Goal: Transaction & Acquisition: Purchase product/service

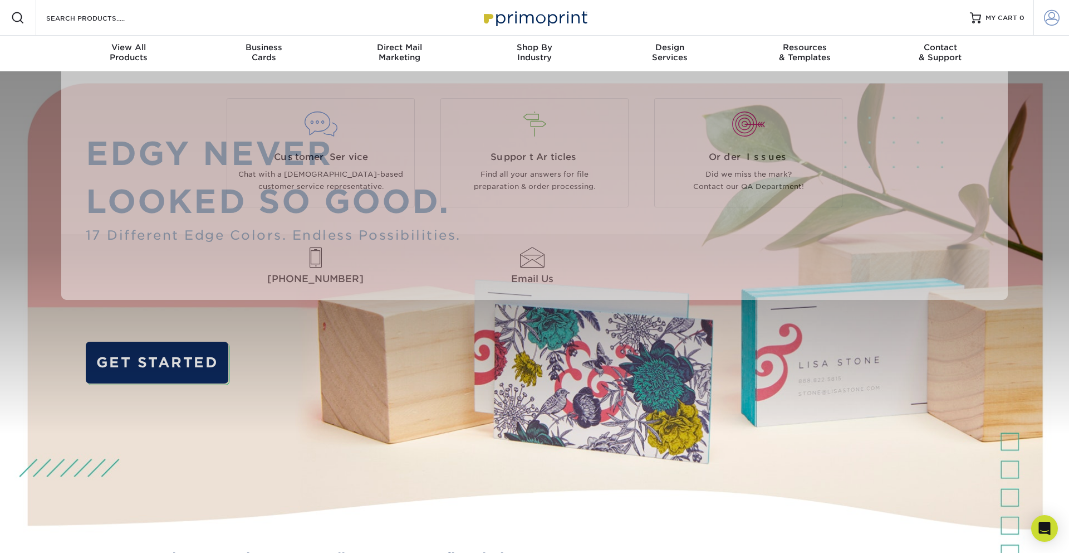
type input "marketing@brandiqinc.com"
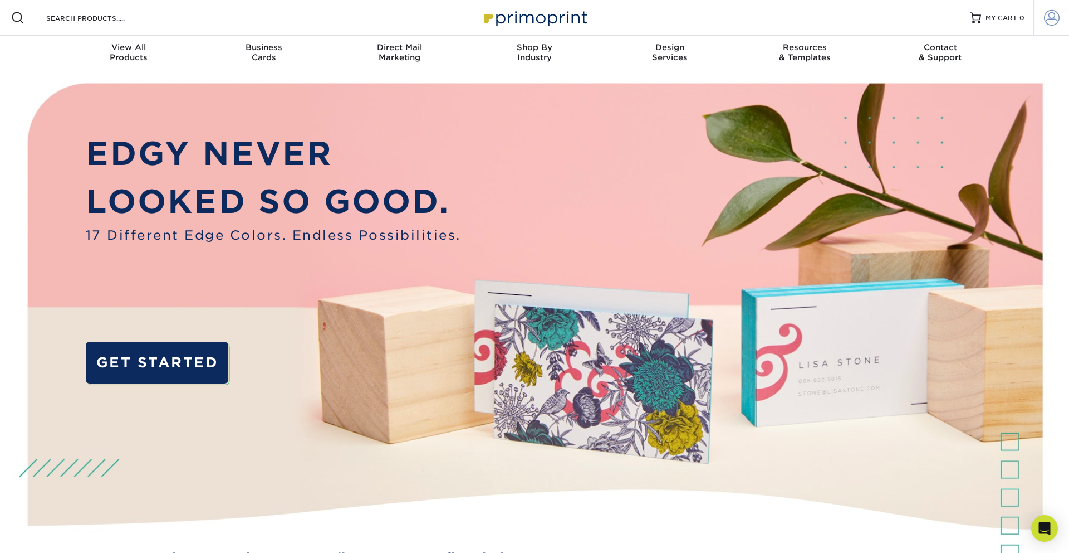
click at [1058, 22] on span at bounding box center [1052, 18] width 16 height 16
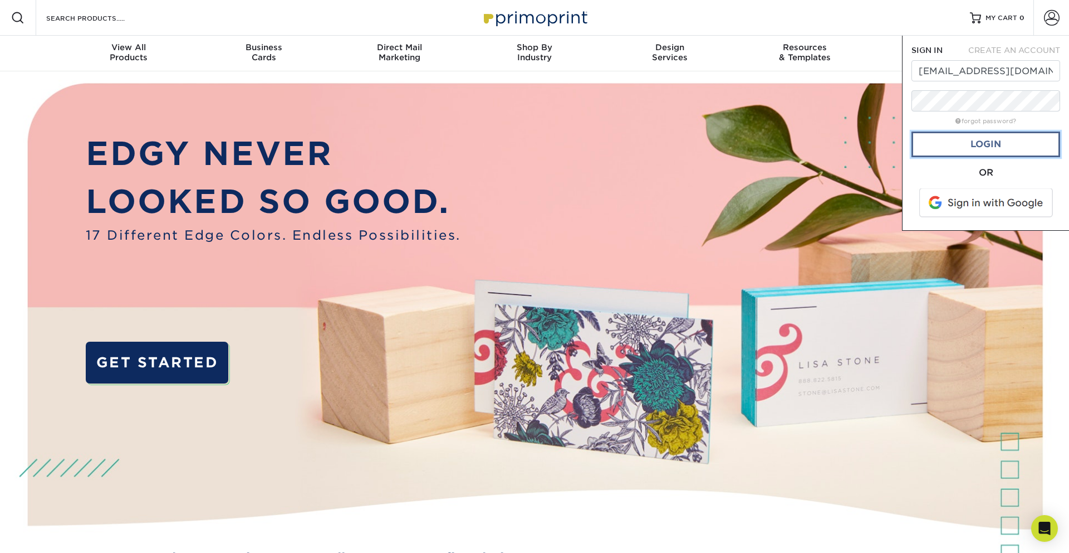
click at [942, 150] on link "Login" at bounding box center [986, 144] width 149 height 26
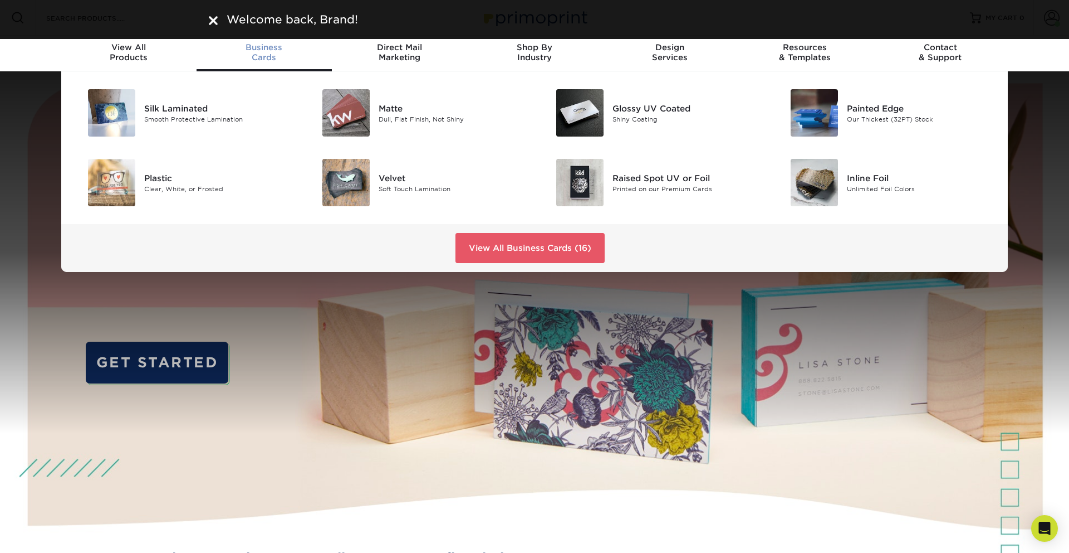
click at [257, 49] on span "Business" at bounding box center [264, 47] width 135 height 10
click at [350, 108] on img at bounding box center [346, 112] width 47 height 47
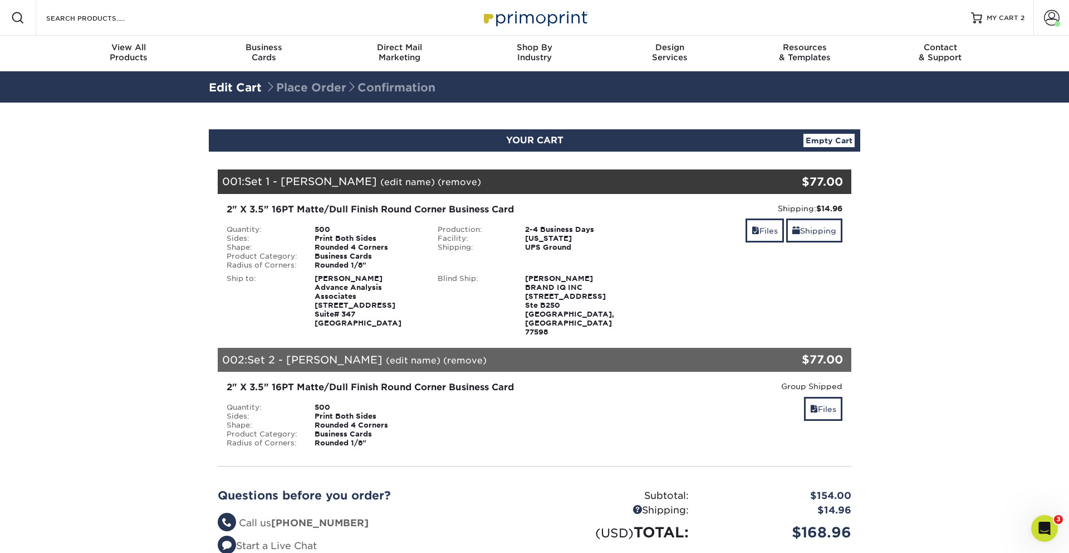
click at [942, 277] on section "YOUR CART Empty Cart Your Cart is Empty View Account Active Orders Order Histor…" at bounding box center [534, 380] width 1069 height 557
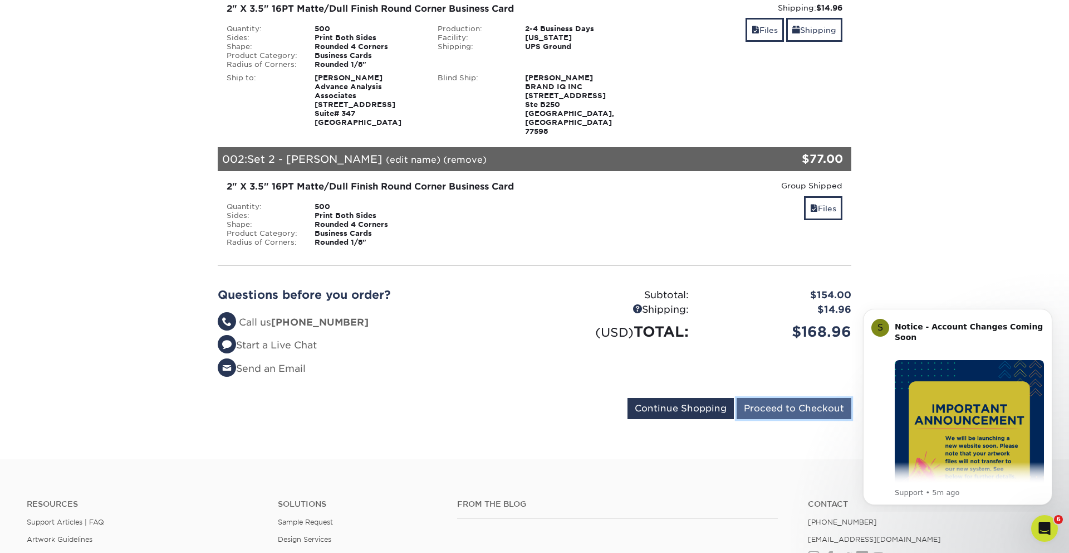
click at [781, 398] on input "Proceed to Checkout" at bounding box center [794, 408] width 115 height 21
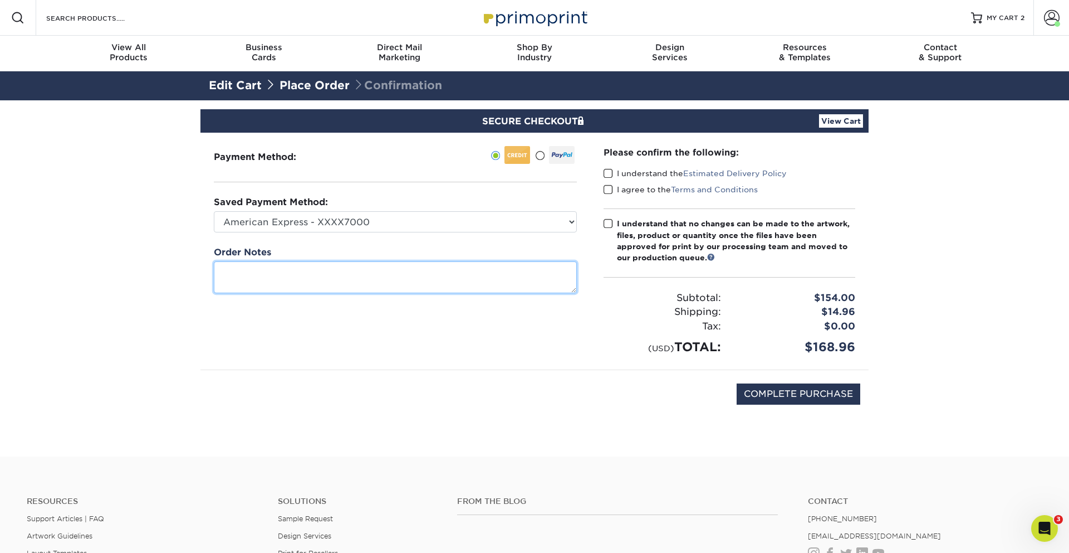
click at [334, 281] on textarea at bounding box center [395, 277] width 363 height 32
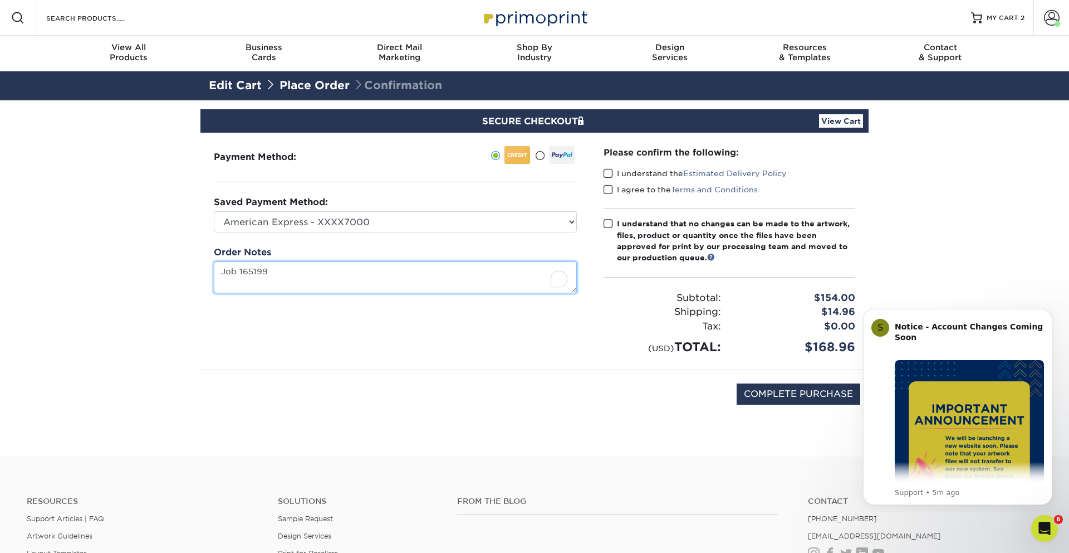
type textarea "Job 165199"
click at [615, 172] on label "I understand the Estimated Delivery Policy" at bounding box center [695, 173] width 183 height 11
click at [0, 0] on input "I understand the Estimated Delivery Policy" at bounding box center [0, 0] width 0 height 0
click at [610, 185] on span at bounding box center [608, 189] width 9 height 11
click at [0, 0] on input "I agree to the Terms and Conditions" at bounding box center [0, 0] width 0 height 0
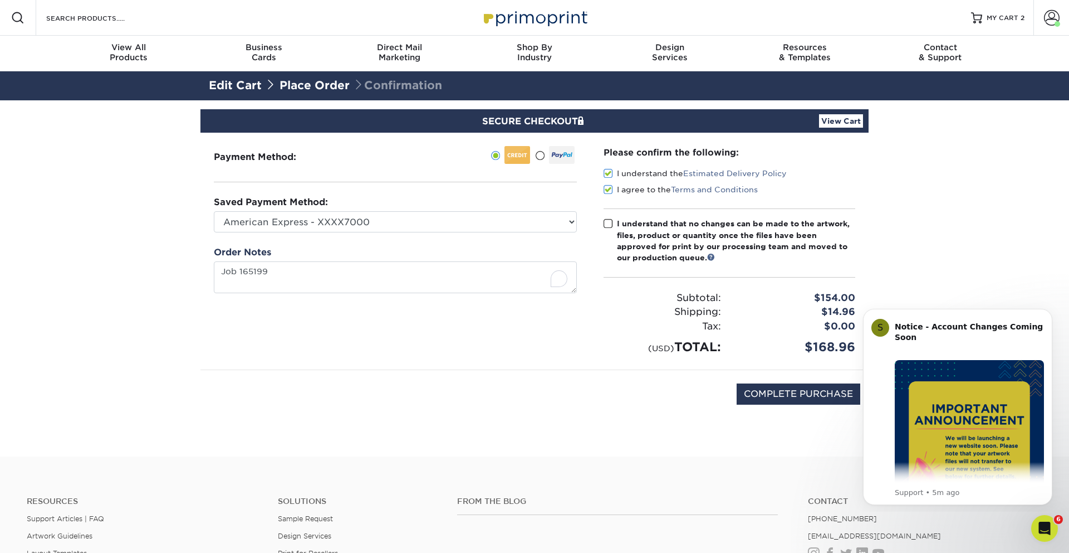
click at [612, 224] on span at bounding box center [608, 223] width 9 height 11
click at [0, 0] on input "I understand that no changes can be made to the artwork, files, product or quan…" at bounding box center [0, 0] width 0 height 0
click at [765, 394] on input "COMPLETE PURCHASE" at bounding box center [799, 393] width 124 height 21
type input "PROCESSING, PLEASE WAIT..."
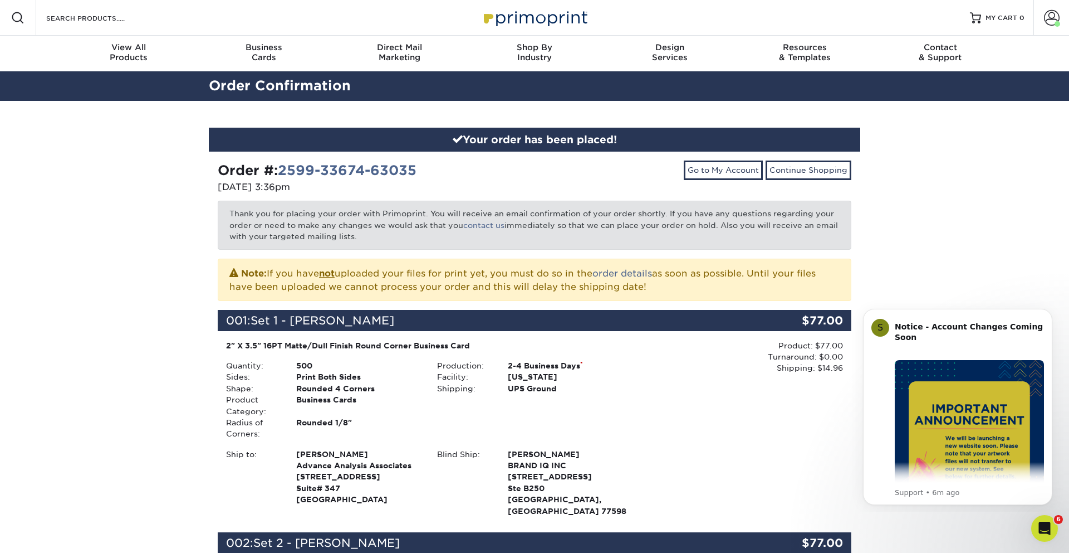
click at [707, 406] on div "Product: $77.00 Turnaround: $0.00 Shipping: $14.96 Discount: - $0.00" at bounding box center [746, 429] width 211 height 179
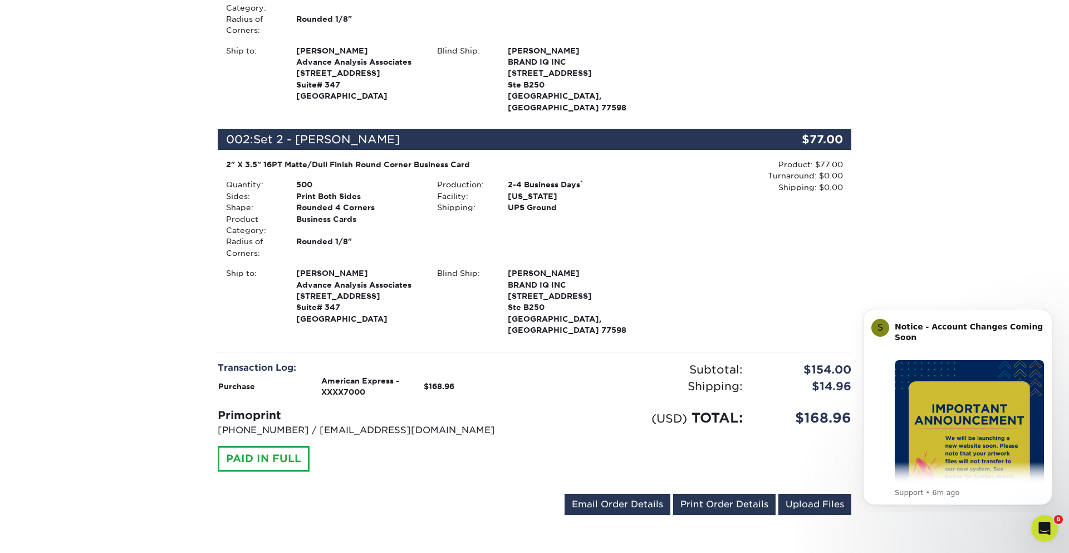
scroll to position [423, 0]
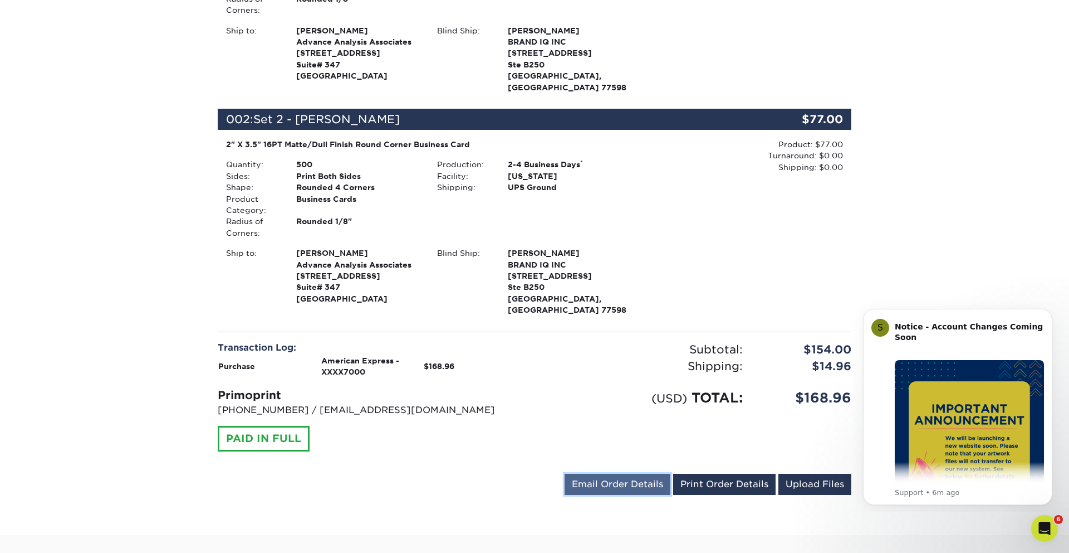
click at [637, 473] on link "Email Order Details" at bounding box center [618, 483] width 106 height 21
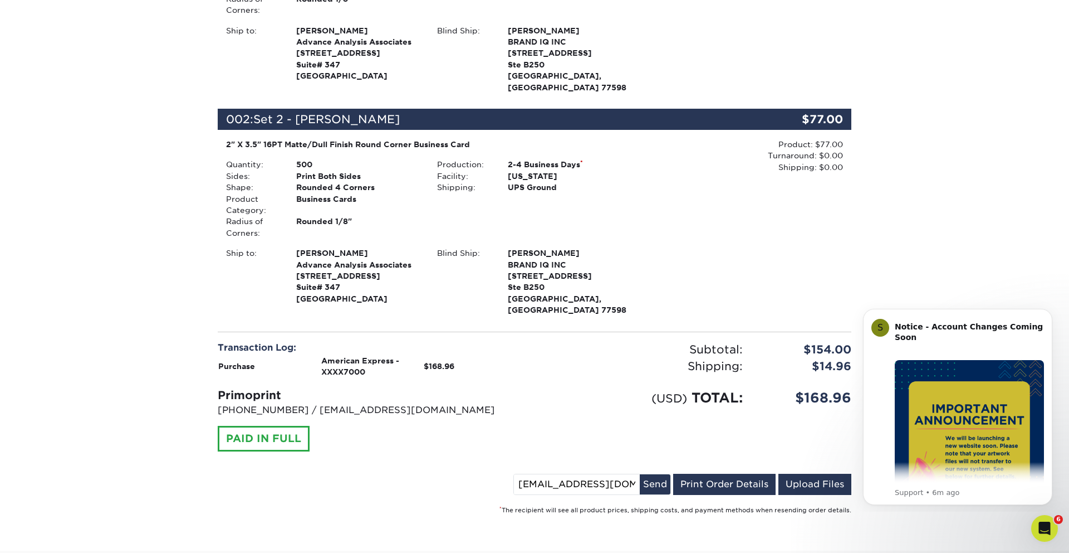
click at [566, 474] on input "marketing@brandiqinc.com" at bounding box center [577, 484] width 126 height 20
type input "dalia.urbano@brandiqinc.com"
click at [656, 474] on button "Send" at bounding box center [655, 484] width 31 height 20
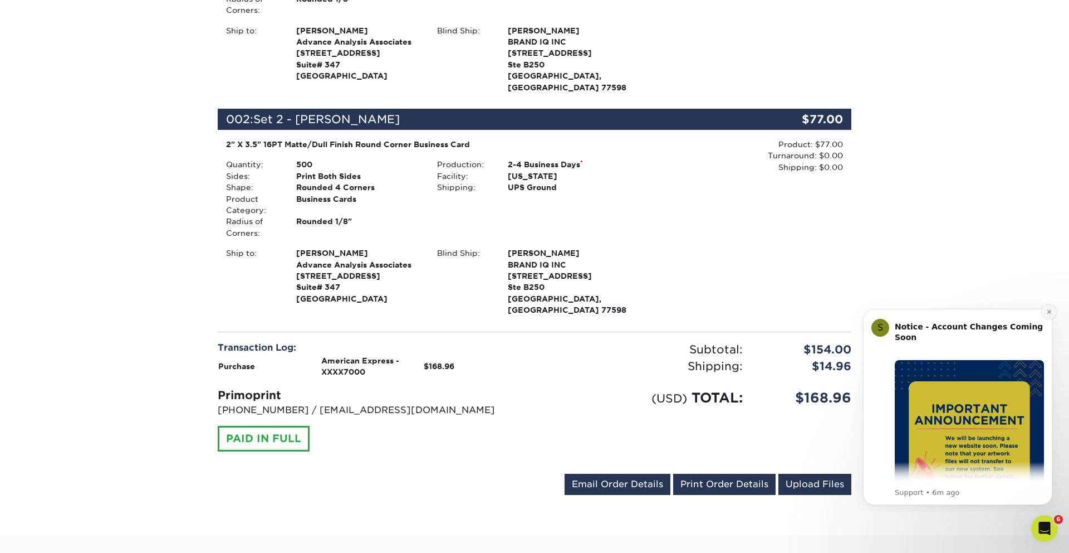
click at [1052, 313] on icon "Dismiss notification" at bounding box center [1050, 312] width 6 height 6
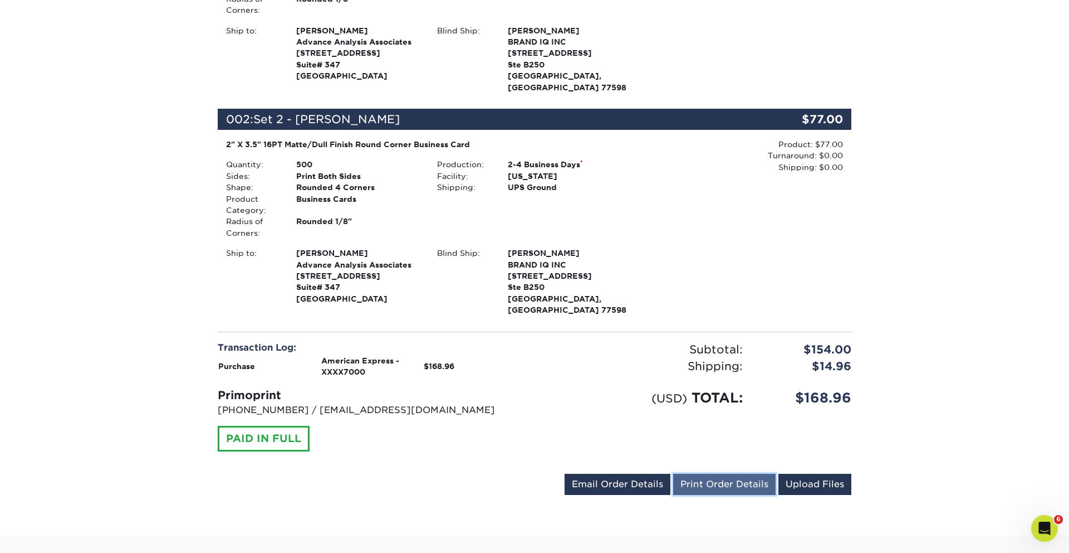
click at [735, 473] on link "Print Order Details" at bounding box center [724, 483] width 102 height 21
